Goal: Task Accomplishment & Management: Use online tool/utility

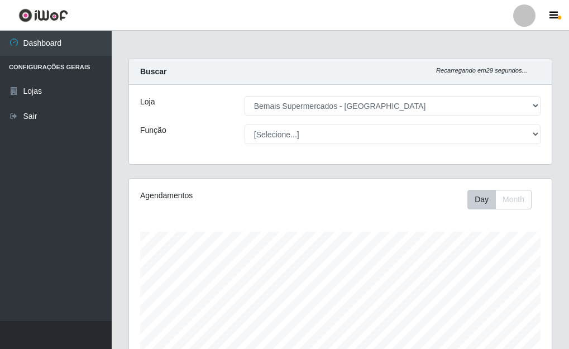
select select "249"
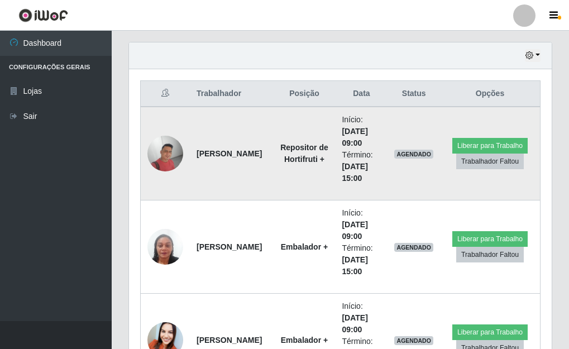
scroll to position [391, 0]
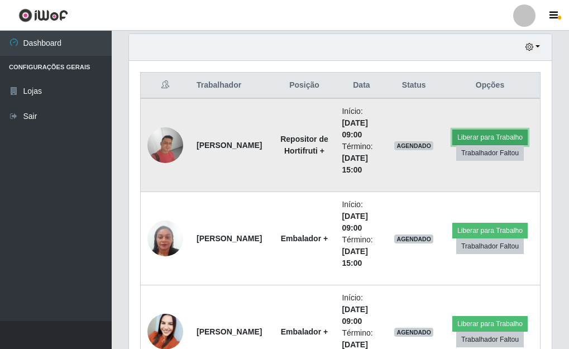
click at [473, 137] on button "Liberar para Trabalho" at bounding box center [490, 138] width 75 height 16
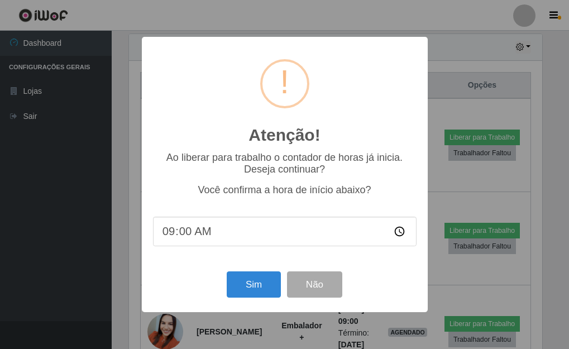
scroll to position [232, 416]
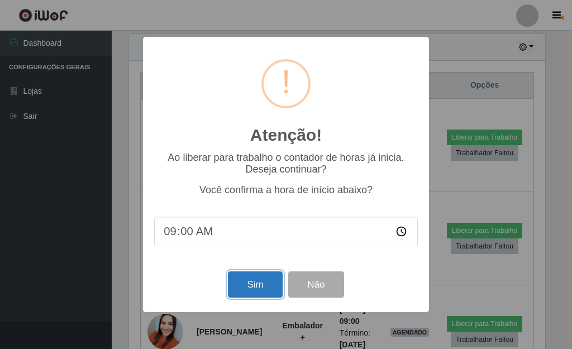
click at [247, 296] on button "Sim" at bounding box center [255, 285] width 54 height 26
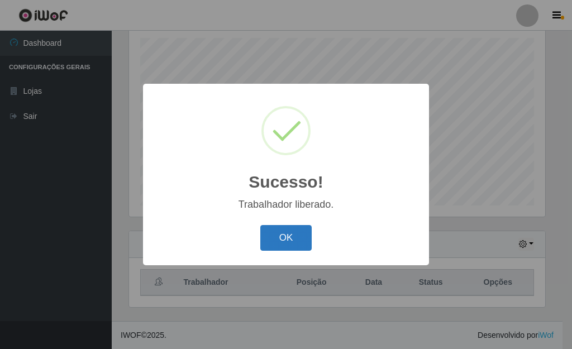
click at [289, 226] on button "OK" at bounding box center [286, 238] width 52 height 26
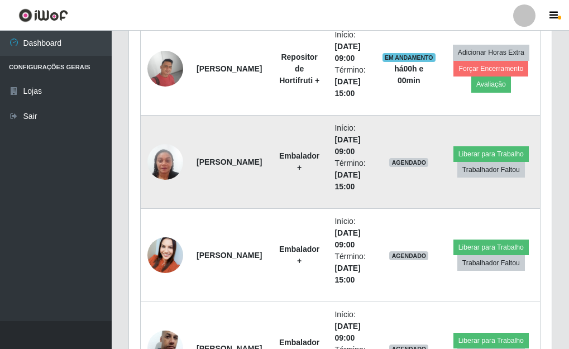
scroll to position [473, 0]
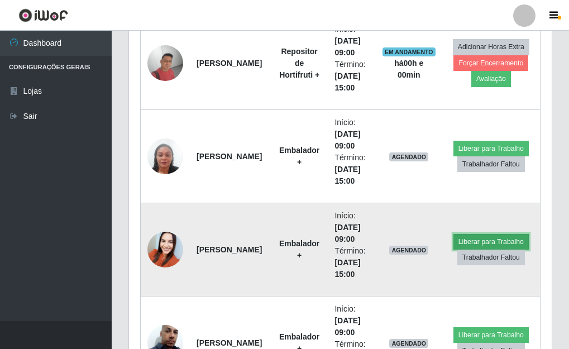
click at [475, 239] on button "Liberar para Trabalho" at bounding box center [491, 242] width 75 height 16
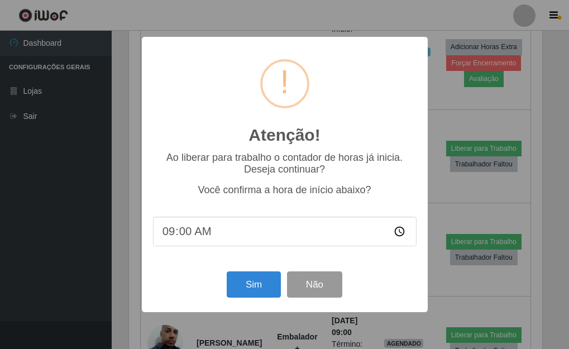
scroll to position [232, 416]
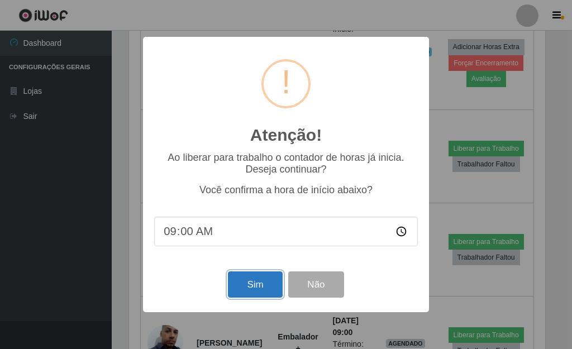
click at [253, 290] on button "Sim" at bounding box center [255, 285] width 54 height 26
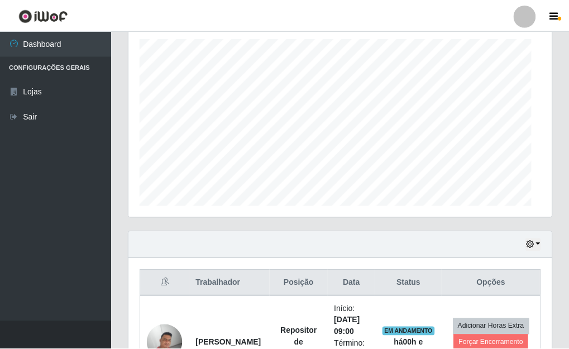
scroll to position [558560, 558376]
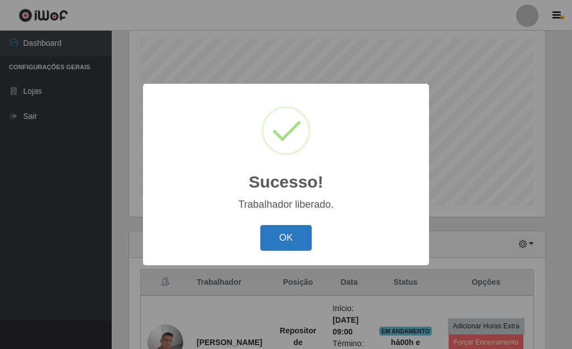
click at [302, 241] on button "OK" at bounding box center [286, 238] width 52 height 26
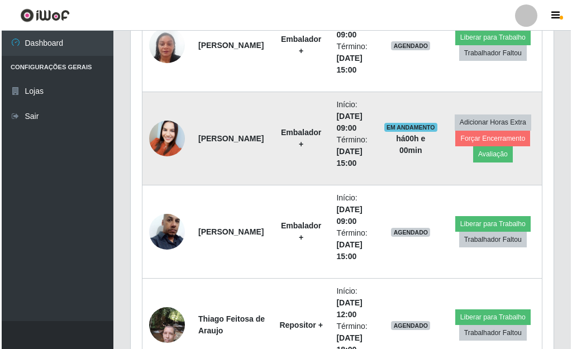
scroll to position [585, 0]
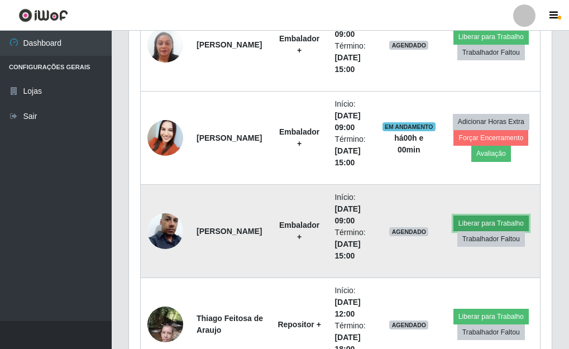
click at [465, 222] on button "Liberar para Trabalho" at bounding box center [491, 224] width 75 height 16
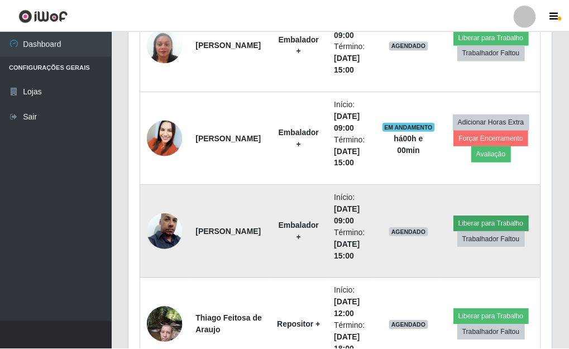
scroll to position [232, 416]
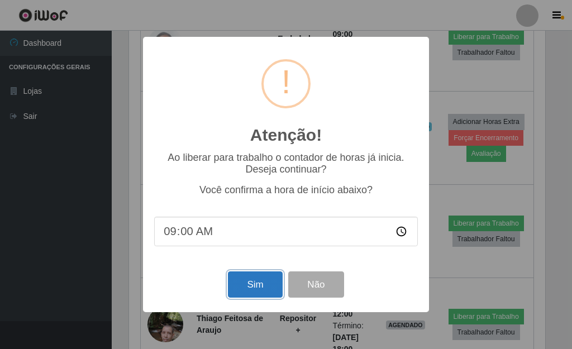
click at [260, 283] on button "Sim" at bounding box center [255, 285] width 54 height 26
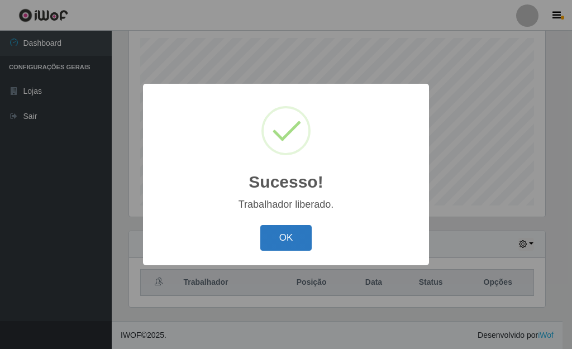
click at [291, 241] on button "OK" at bounding box center [286, 238] width 52 height 26
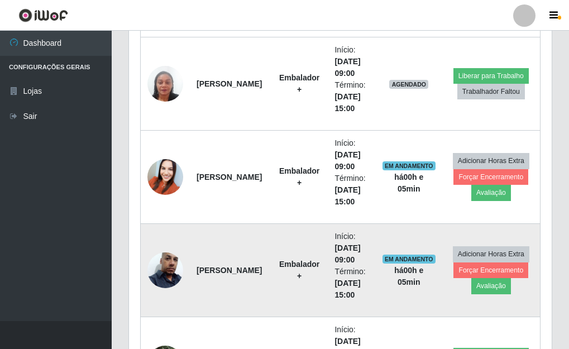
scroll to position [529, 0]
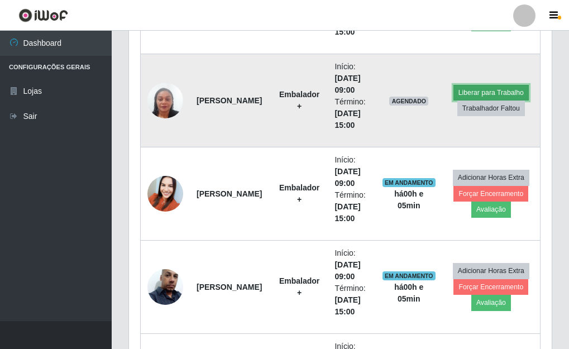
click at [473, 93] on button "Liberar para Trabalho" at bounding box center [491, 93] width 75 height 16
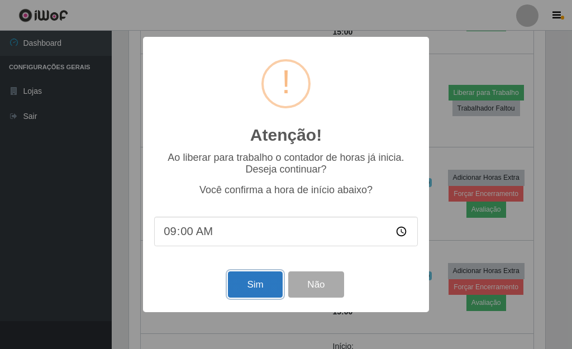
click at [248, 282] on button "Sim" at bounding box center [255, 285] width 54 height 26
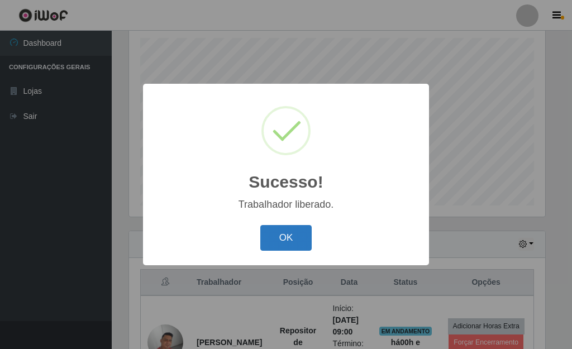
click at [292, 240] on button "OK" at bounding box center [286, 238] width 52 height 26
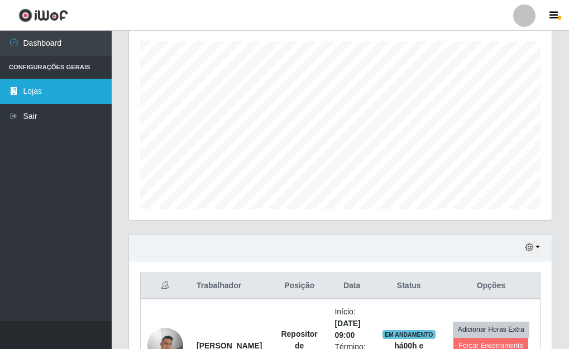
scroll to position [177, 0]
